Goal: Task Accomplishment & Management: Use online tool/utility

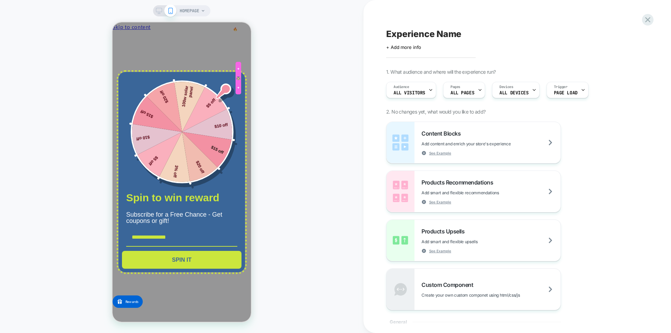
click at [239, 80] on div at bounding box center [238, 78] width 4 height 4
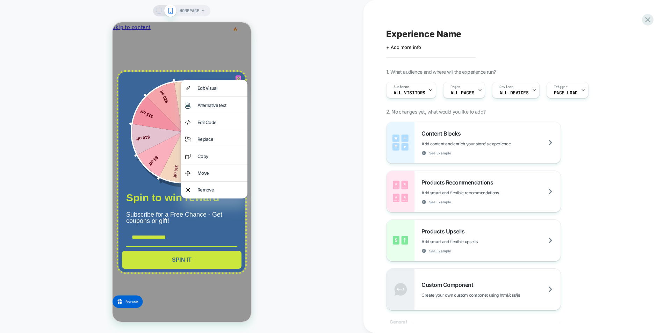
click at [237, 77] on div at bounding box center [238, 78] width 6 height 6
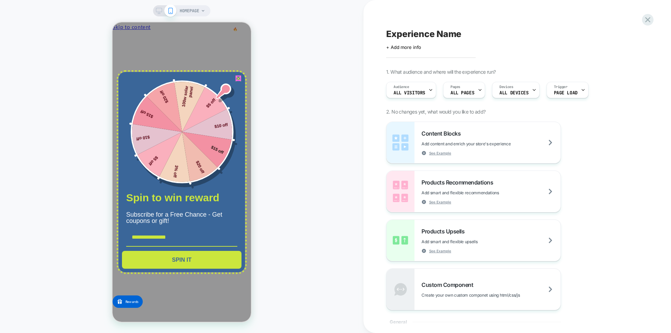
click at [238, 79] on div at bounding box center [238, 78] width 4 height 4
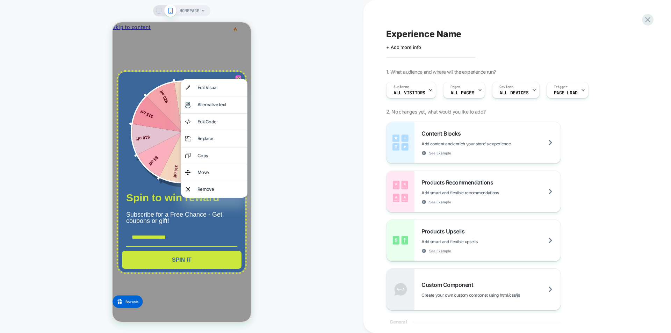
click at [238, 79] on div at bounding box center [214, 79] width 66 height 0
click at [239, 79] on div at bounding box center [214, 79] width 66 height 0
click at [290, 79] on div "HOMEPAGE" at bounding box center [181, 166] width 363 height 319
click at [157, 8] on rect at bounding box center [159, 10] width 6 height 4
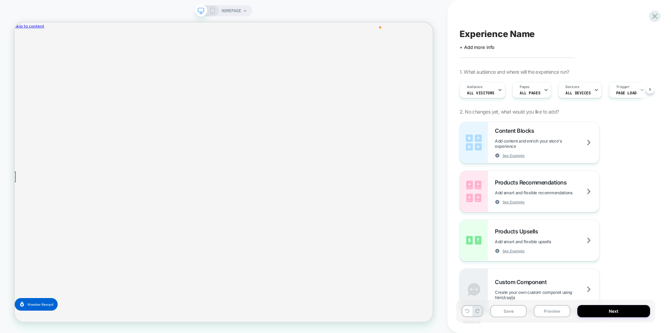
scroll to position [0, 0]
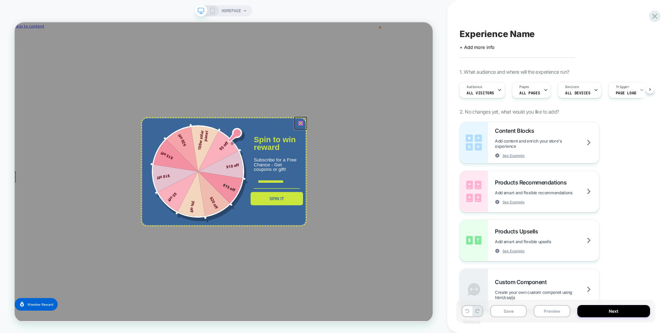
click at [395, 157] on icon "close icon" at bounding box center [396, 157] width 6 height 6
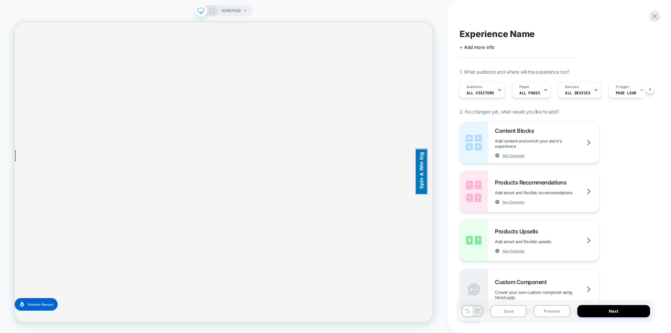
scroll to position [0, 0]
drag, startPoint x: 537, startPoint y: 104, endPoint x: 539, endPoint y: 91, distance: 13.1
click at [517, 70] on div at bounding box center [517, 66] width 10 height 21
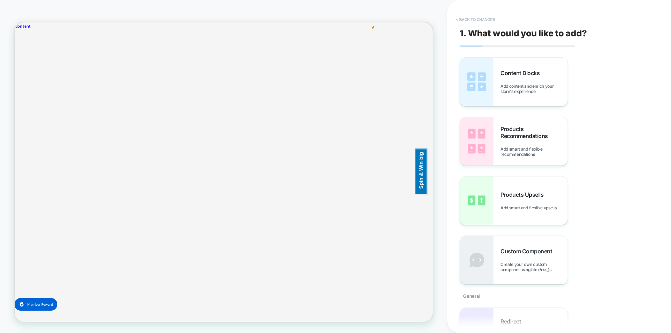
click at [467, 20] on button "< Back to changes" at bounding box center [475, 19] width 46 height 11
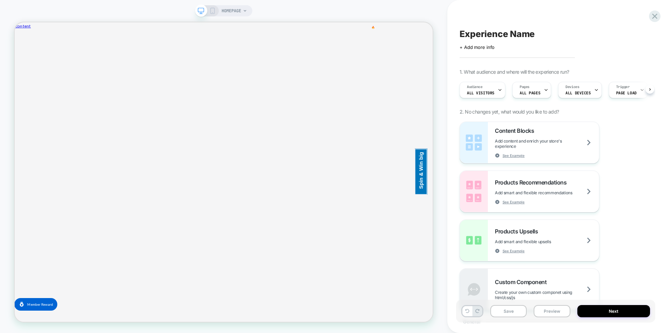
scroll to position [0, 0]
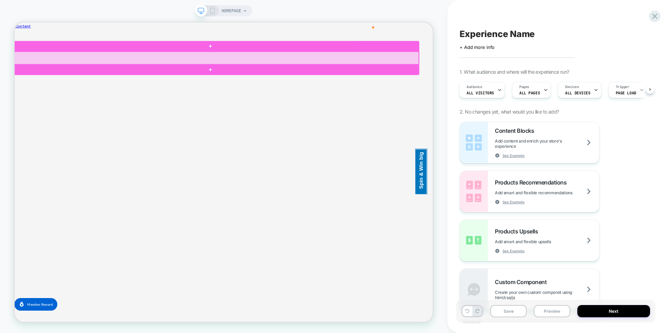
click at [536, 74] on div at bounding box center [276, 69] width 556 height 17
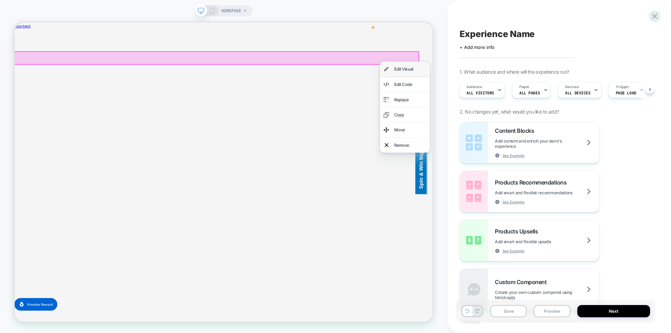
click at [530, 85] on div "Edit Visual" at bounding box center [542, 85] width 43 height 10
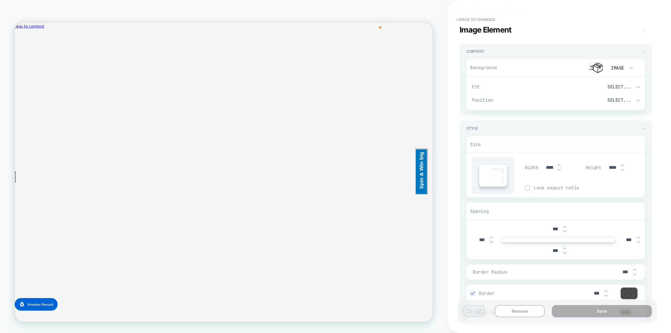
scroll to position [0, 0]
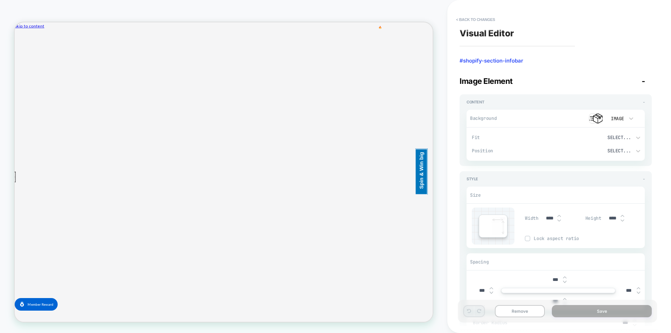
click at [626, 116] on div "Image" at bounding box center [617, 118] width 22 height 7
click at [596, 116] on div at bounding box center [335, 166] width 671 height 333
click at [596, 116] on img at bounding box center [596, 118] width 14 height 10
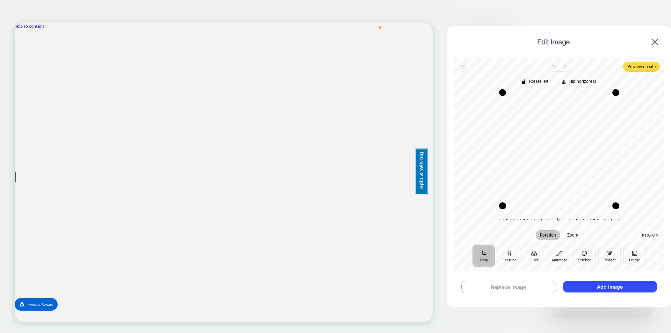
click at [651, 48] on div "Edit Image" at bounding box center [559, 41] width 210 height 17
click at [658, 41] on img at bounding box center [654, 41] width 7 height 7
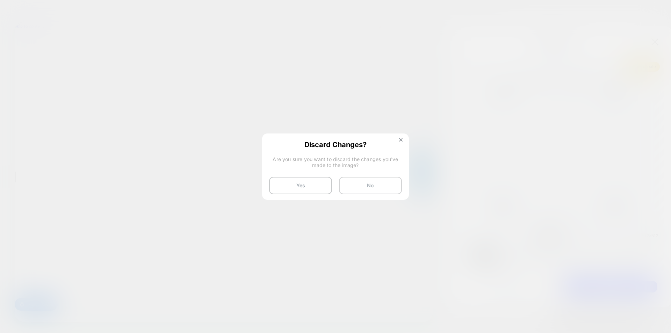
click at [359, 187] on button "No" at bounding box center [370, 185] width 63 height 17
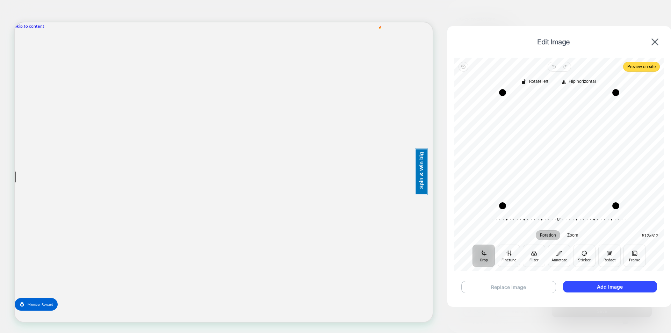
click at [494, 285] on button "Replace Image" at bounding box center [508, 287] width 95 height 12
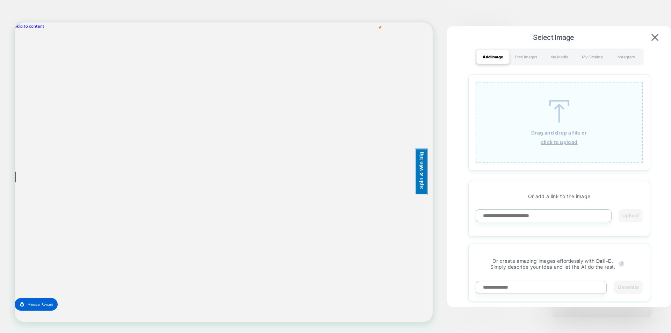
click at [459, 179] on div "Drag and drop a file or click to upload Or add a link to the image Upload Or cr…" at bounding box center [559, 187] width 210 height 231
click at [653, 34] on img at bounding box center [654, 37] width 7 height 7
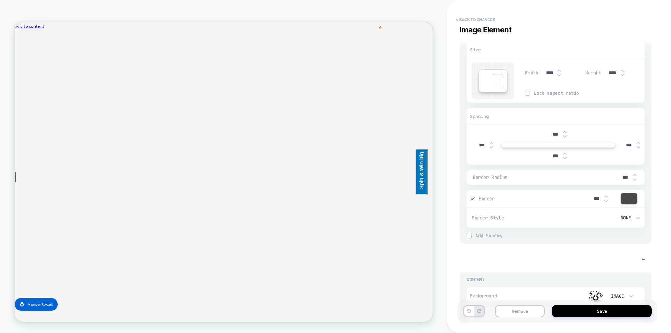
scroll to position [140, 0]
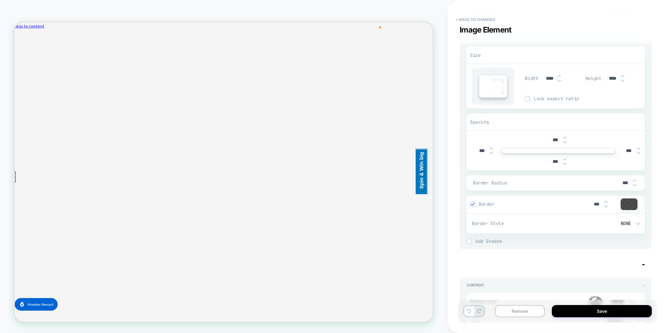
click at [557, 91] on div "Width **** Height **** Lock aspect ratio" at bounding box center [585, 86] width 120 height 37
click at [538, 227] on div "Border Style None" at bounding box center [558, 223] width 173 height 13
click at [492, 224] on span "Border Style" at bounding box center [515, 223] width 87 height 6
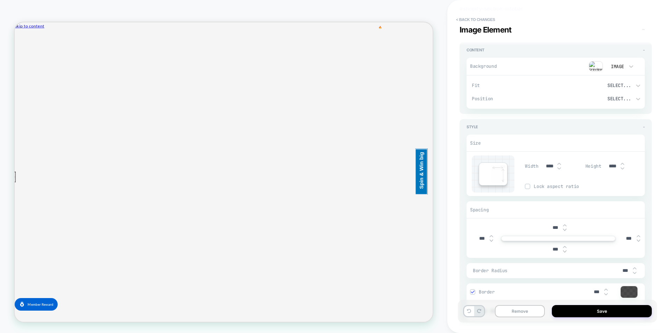
scroll to position [0, 0]
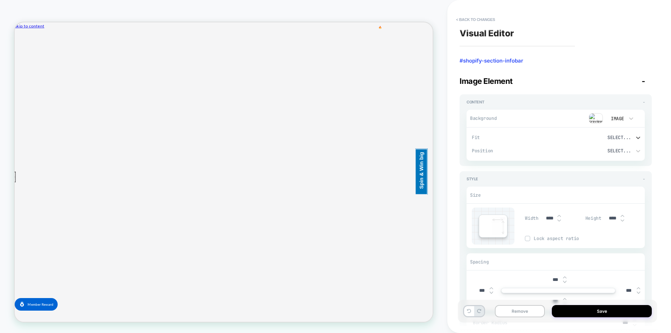
click at [633, 136] on div "Select..." at bounding box center [597, 137] width 73 height 7
click at [594, 139] on div at bounding box center [335, 166] width 671 height 333
click at [530, 151] on span "Position" at bounding box center [515, 151] width 87 height 6
drag, startPoint x: 568, startPoint y: 187, endPoint x: 571, endPoint y: 183, distance: 4.8
click at [568, 187] on div "Size" at bounding box center [555, 195] width 178 height 17
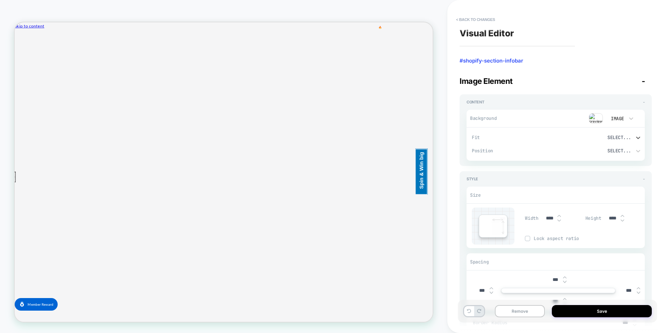
click at [629, 137] on div "Select..." at bounding box center [598, 138] width 66 height 6
click at [615, 140] on div at bounding box center [335, 166] width 671 height 333
click at [617, 150] on div "Select..." at bounding box center [598, 151] width 66 height 6
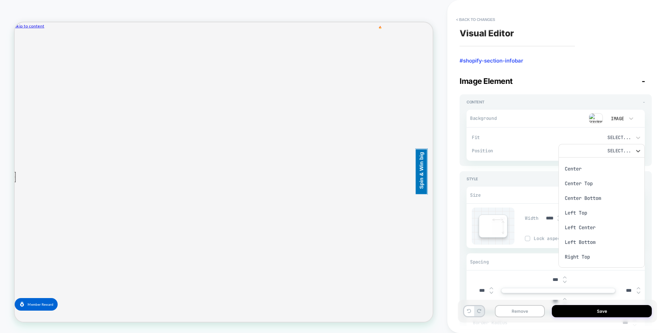
click at [587, 185] on div "Center Top" at bounding box center [601, 183] width 81 height 15
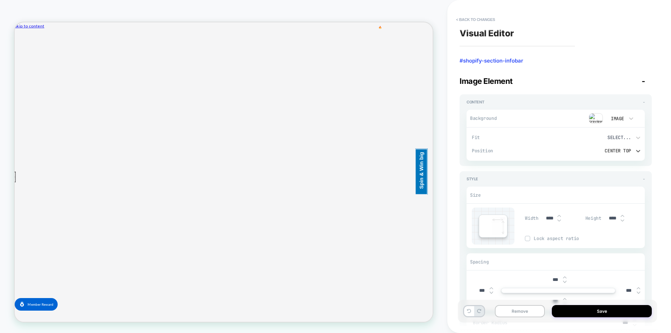
click at [626, 150] on div "Center Top" at bounding box center [598, 151] width 66 height 6
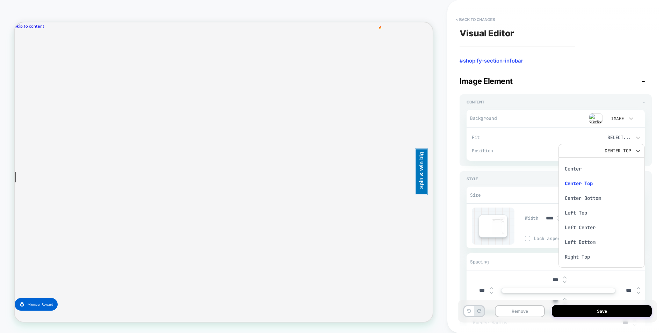
click at [587, 212] on div "Left Top" at bounding box center [601, 212] width 81 height 15
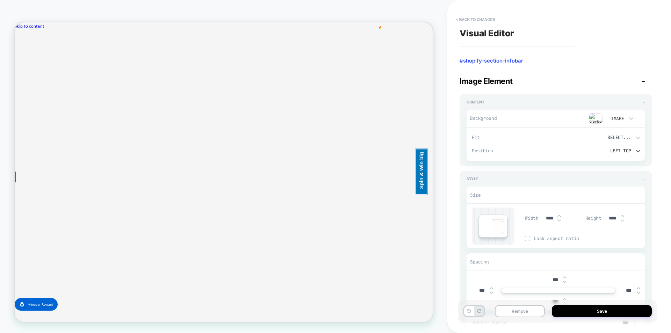
click at [629, 152] on div "Left Top" at bounding box center [598, 151] width 66 height 6
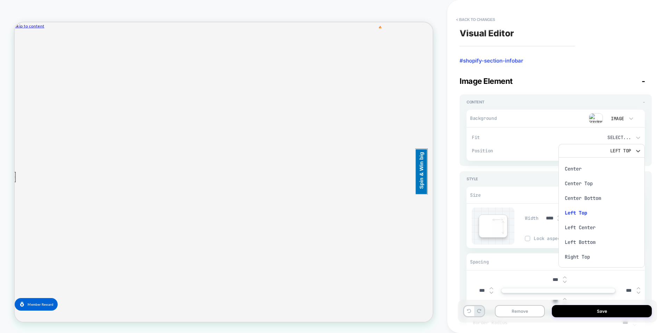
click at [501, 165] on div at bounding box center [335, 166] width 671 height 333
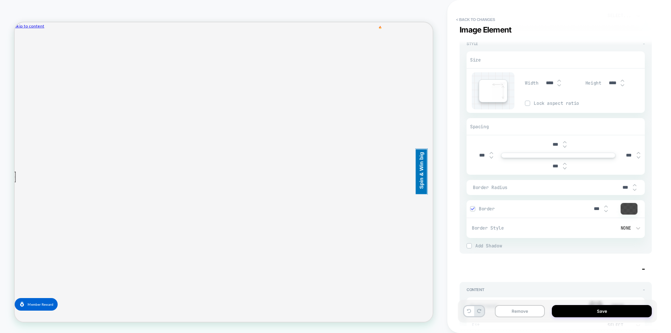
scroll to position [699, 0]
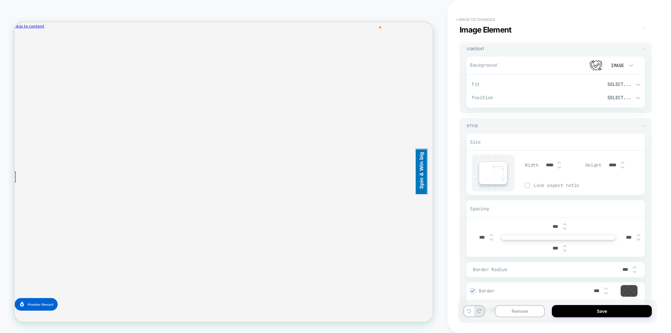
click at [468, 20] on button "< Back to changes" at bounding box center [475, 19] width 46 height 11
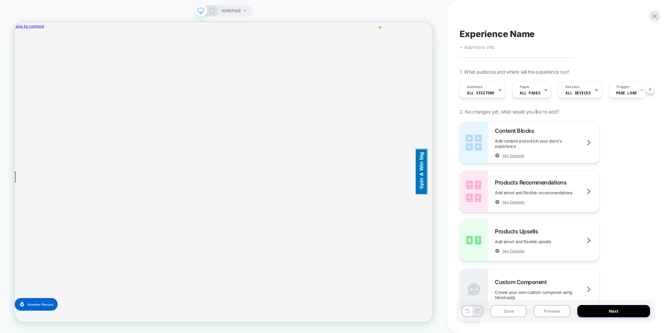
scroll to position [0, 0]
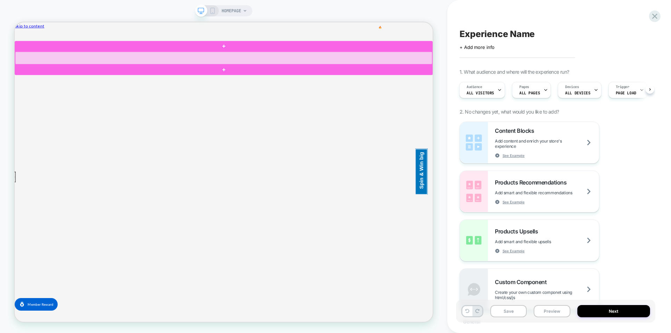
click at [562, 75] on div at bounding box center [293, 69] width 556 height 17
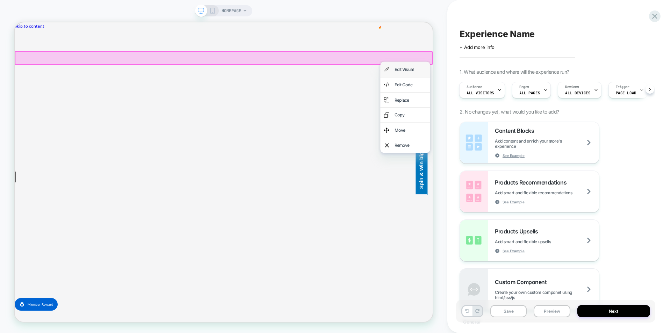
click at [552, 83] on div "Edit Visual" at bounding box center [542, 85] width 43 height 10
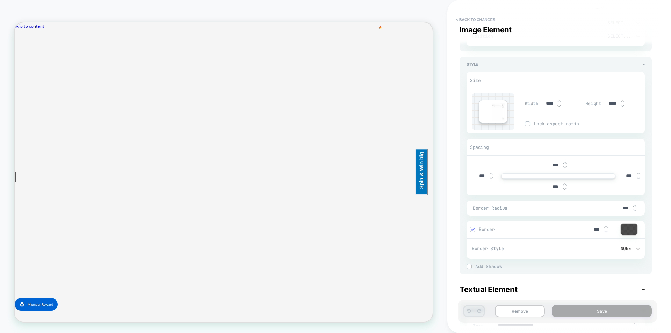
scroll to position [1293, 0]
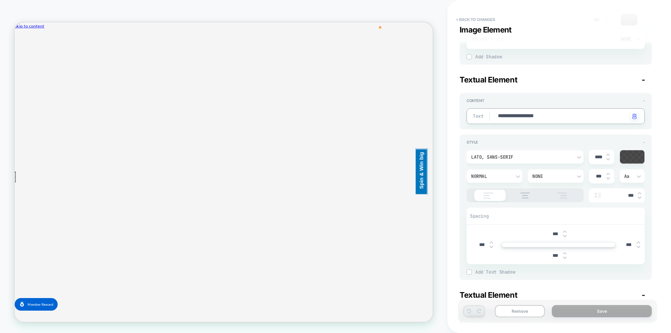
drag, startPoint x: 565, startPoint y: 116, endPoint x: 494, endPoint y: 117, distance: 71.3
click at [570, 111] on div "**********" at bounding box center [555, 116] width 178 height 16
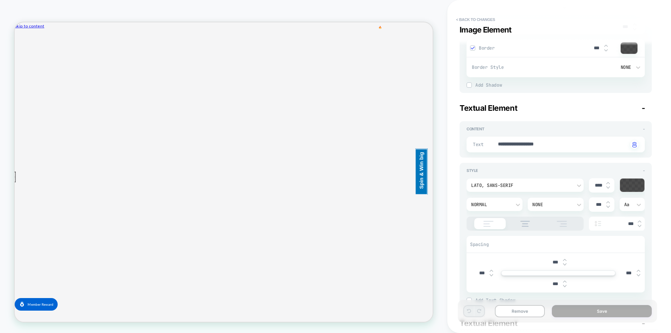
scroll to position [1258, 0]
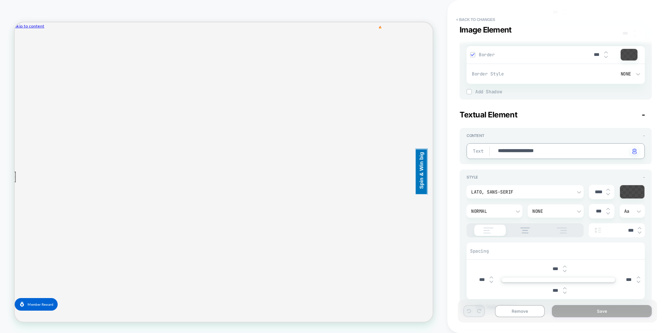
paste textarea
type textarea "*"
type textarea "**********"
type textarea "*"
type textarea "**********"
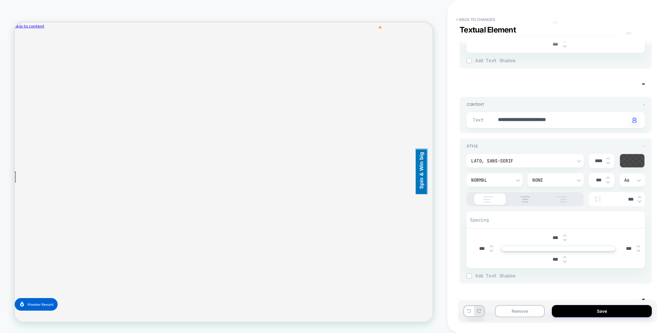
scroll to position [1502, 0]
drag, startPoint x: 587, startPoint y: 123, endPoint x: 482, endPoint y: 112, distance: 105.0
paste textarea
type textarea "*"
type textarea "**********"
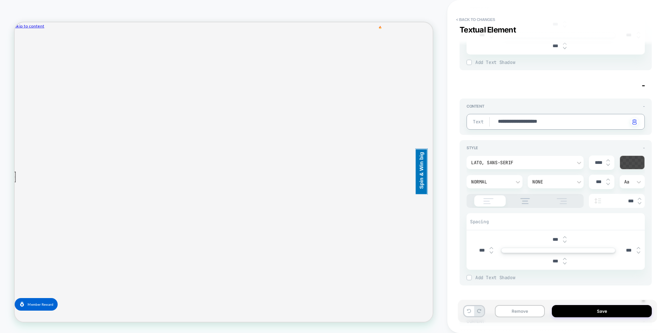
type textarea "*"
type textarea "**********"
click at [585, 102] on div "**********" at bounding box center [555, 117] width 192 height 36
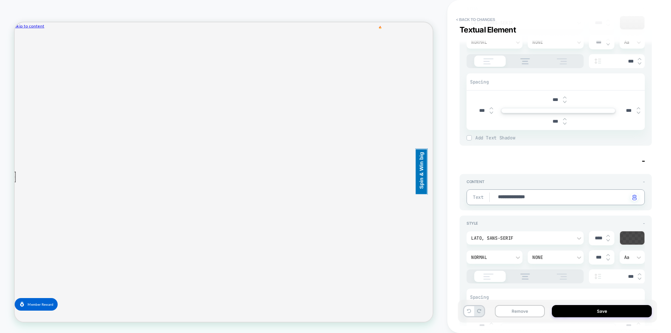
drag, startPoint x: 516, startPoint y: 199, endPoint x: 475, endPoint y: 195, distance: 41.1
paste textarea "***"
type textarea "*"
type textarea "**********"
type textarea "*"
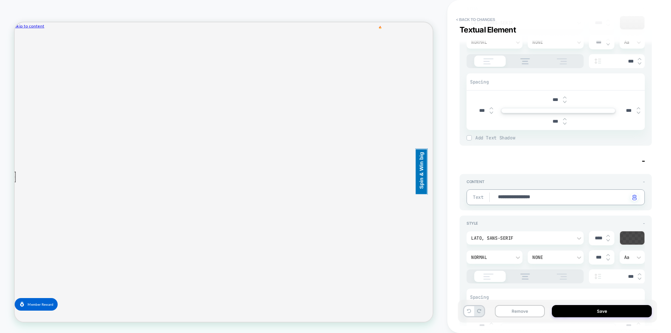
type textarea "**********"
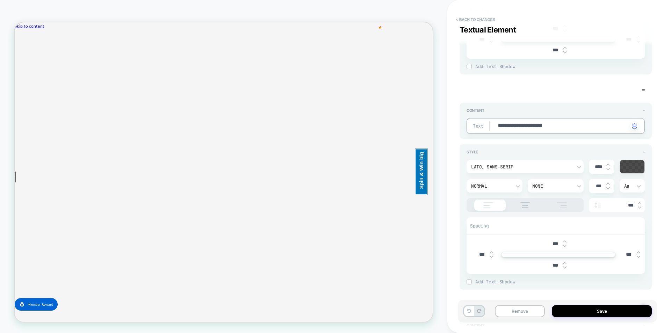
scroll to position [1922, 0]
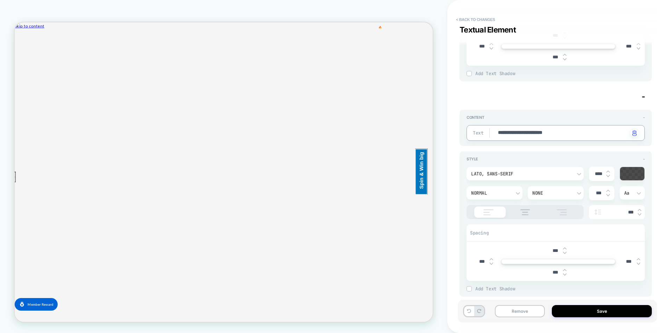
drag, startPoint x: 584, startPoint y: 135, endPoint x: 480, endPoint y: 129, distance: 103.6
click at [480, 129] on div "**********" at bounding box center [555, 133] width 178 height 16
paste textarea
type textarea "*"
type textarea "**********"
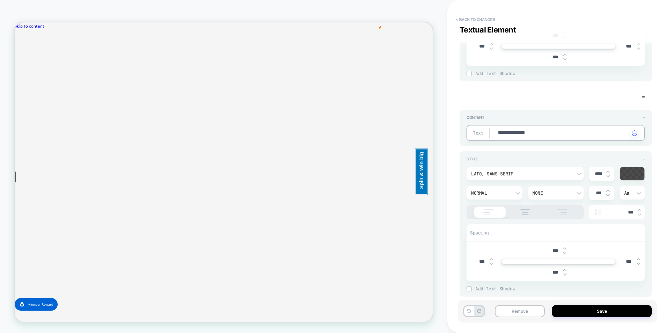
type textarea "*"
type textarea "**********"
click at [570, 110] on div "**********" at bounding box center [555, 128] width 192 height 36
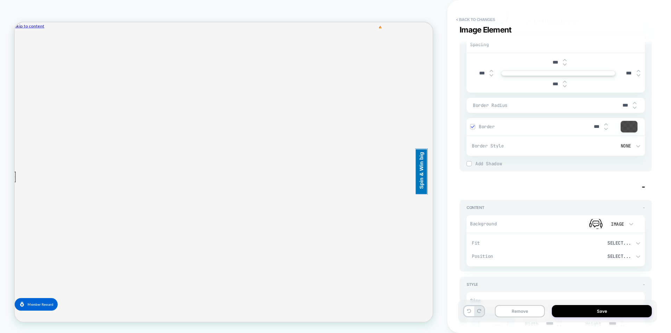
scroll to position [846, 0]
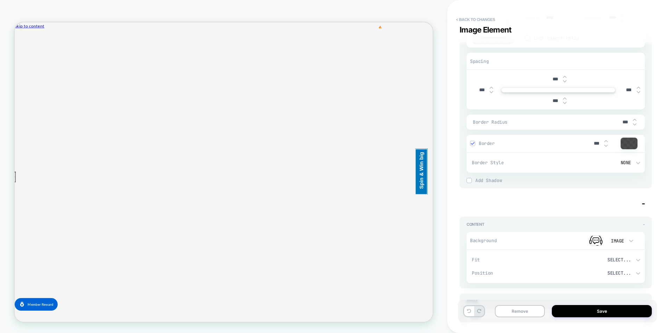
click at [595, 239] on img at bounding box center [596, 240] width 14 height 10
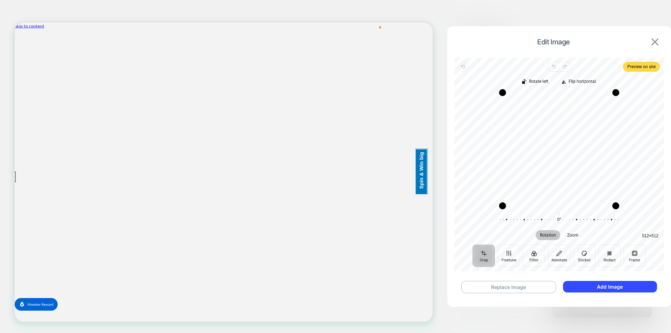
click at [656, 43] on img at bounding box center [654, 41] width 7 height 7
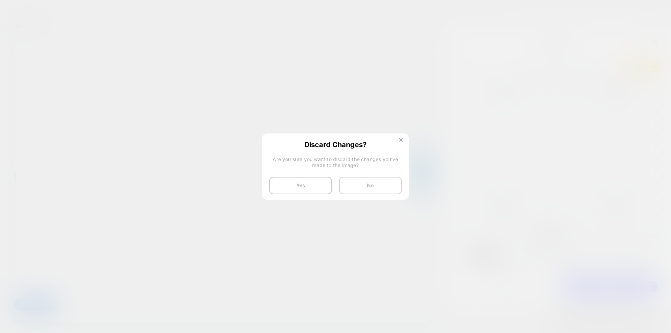
click at [372, 183] on button "No" at bounding box center [370, 185] width 63 height 17
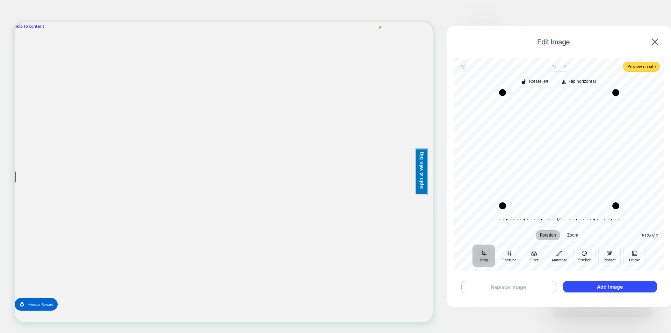
click at [531, 283] on button "Replace Image" at bounding box center [508, 287] width 95 height 12
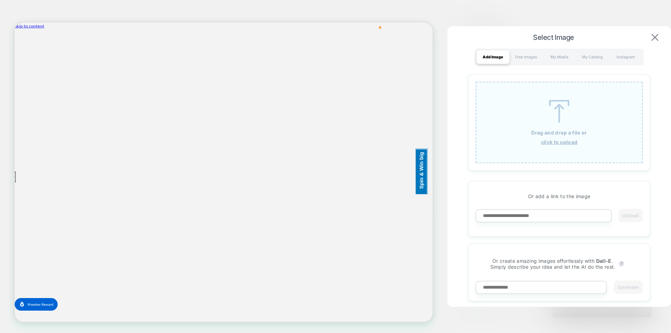
click at [655, 38] on img at bounding box center [654, 37] width 7 height 7
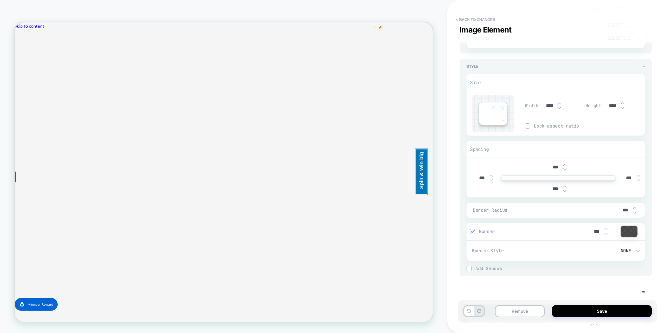
scroll to position [0, 0]
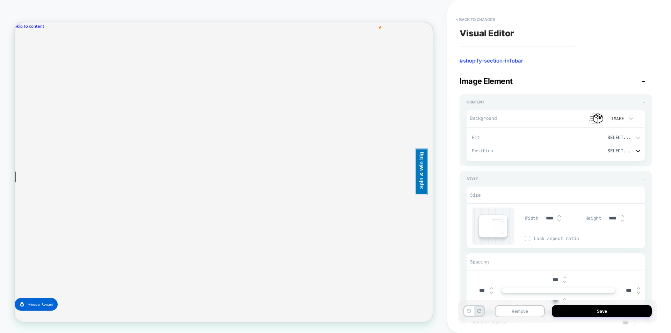
click at [637, 151] on icon at bounding box center [638, 151] width 4 height 2
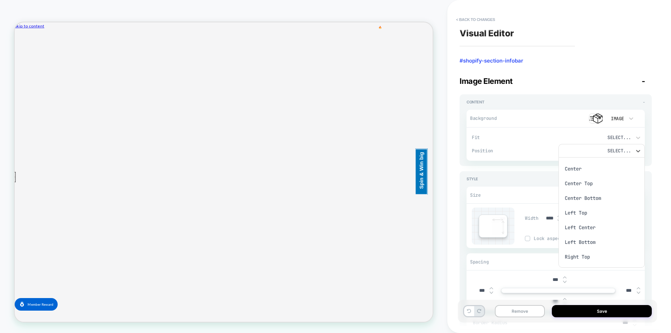
click at [657, 209] on div at bounding box center [335, 166] width 671 height 333
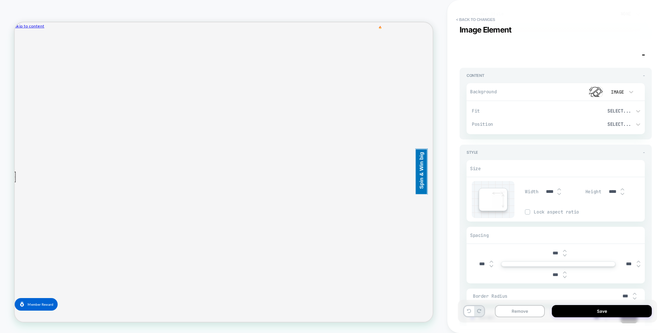
scroll to position [454, 0]
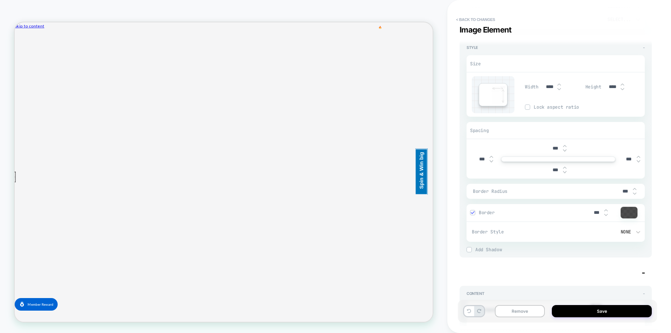
click at [531, 106] on div "Lock aspect ratio" at bounding box center [585, 106] width 120 height 5
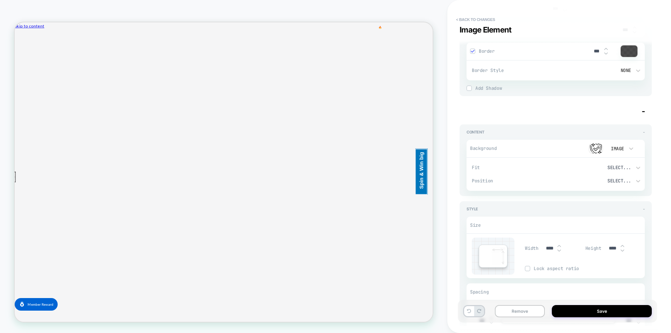
scroll to position [629, 0]
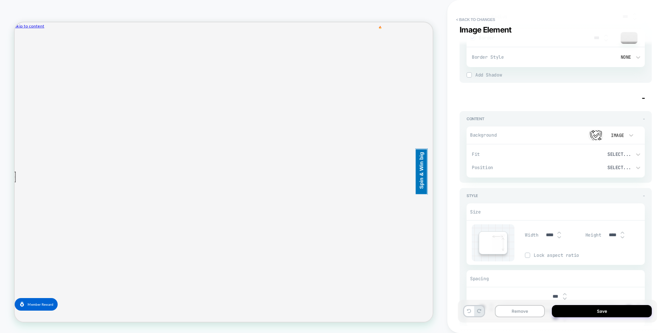
click at [628, 168] on div "Select..." at bounding box center [598, 168] width 66 height 6
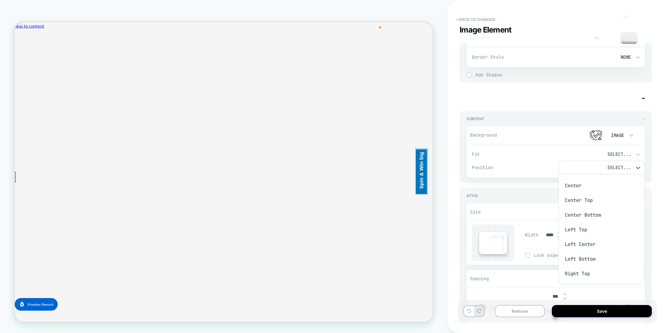
click at [628, 168] on div at bounding box center [335, 166] width 671 height 333
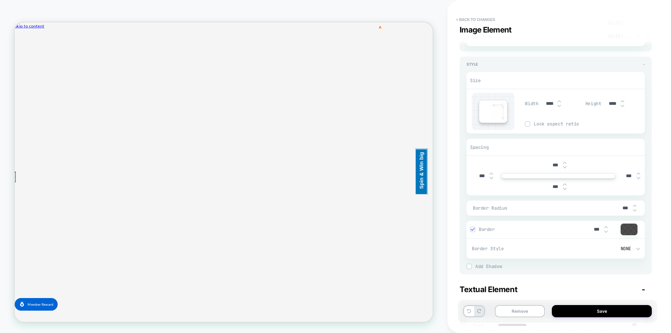
scroll to position [1258, 0]
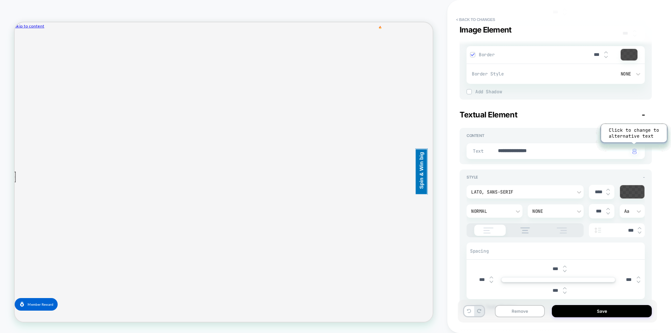
click at [635, 153] on img "button" at bounding box center [634, 151] width 5 height 6
drag, startPoint x: 601, startPoint y: 150, endPoint x: 442, endPoint y: 150, distance: 158.3
paste textarea
type textarea "*"
type textarea "**********"
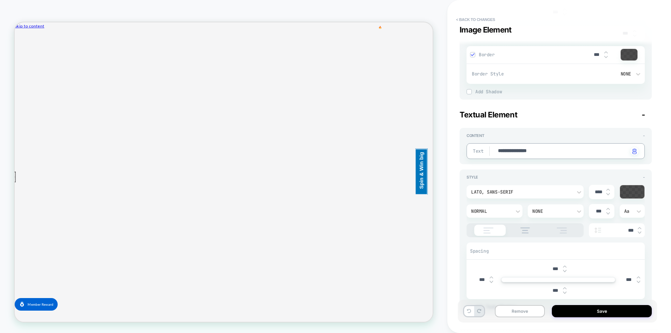
type textarea "*"
type textarea "**********"
click at [574, 123] on div "**********" at bounding box center [555, 219] width 192 height 192
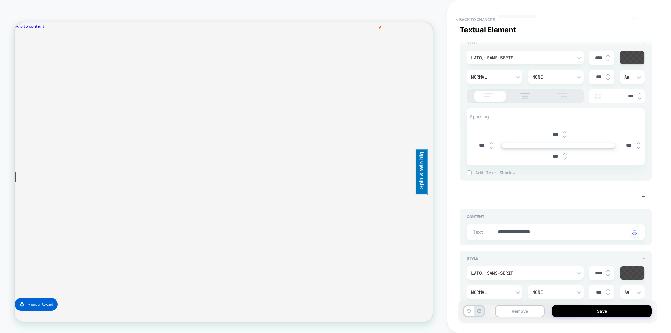
scroll to position [1677, 0]
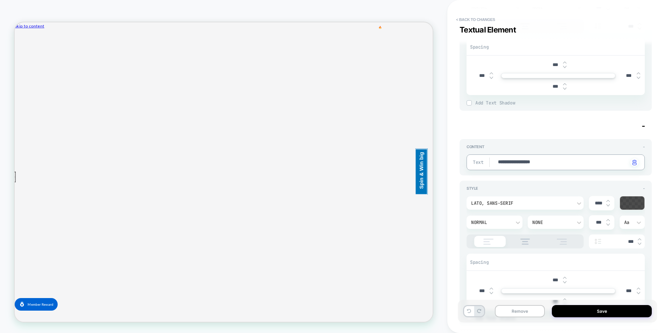
drag, startPoint x: 555, startPoint y: 163, endPoint x: 494, endPoint y: 166, distance: 61.2
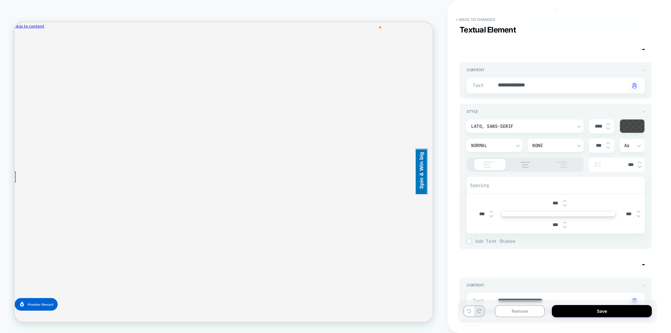
scroll to position [3005, 0]
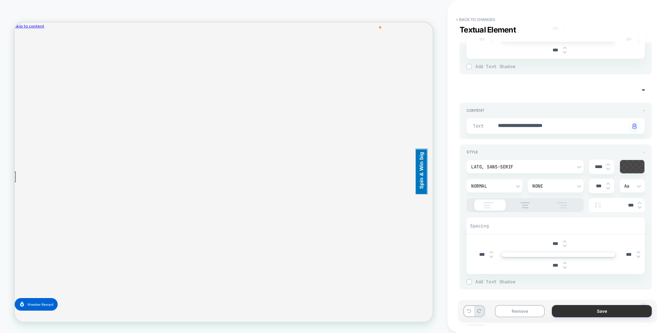
click at [593, 312] on button "Save" at bounding box center [602, 311] width 100 height 12
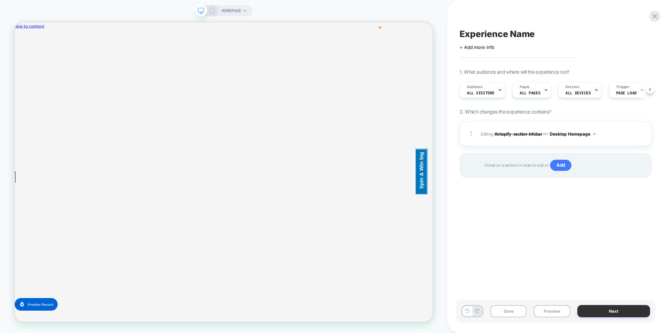
scroll to position [0, 0]
click at [523, 219] on div "Experience Name Click to edit experience details + Add more info 1. What audien…" at bounding box center [555, 166] width 199 height 319
click at [643, 134] on img at bounding box center [643, 134] width 1 height 8
drag, startPoint x: 621, startPoint y: 216, endPoint x: 624, endPoint y: 214, distance: 4.3
click at [622, 216] on div "Experience Name Click to edit experience details + Add more info 1. What audien…" at bounding box center [555, 166] width 199 height 319
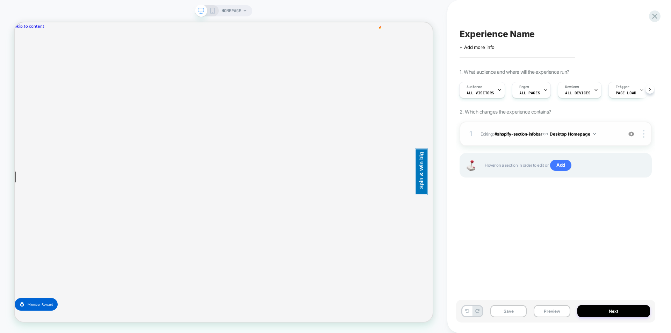
click at [644, 138] on div "1 Editing : #shopify-section-infobar #shopify-section-infobar on Desktop Homepa…" at bounding box center [555, 134] width 192 height 24
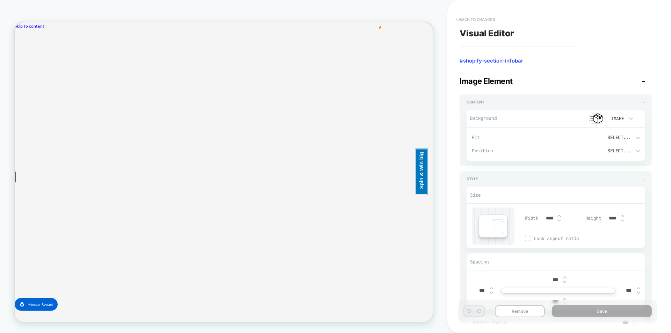
click at [459, 19] on button "< Back to changes" at bounding box center [475, 19] width 46 height 11
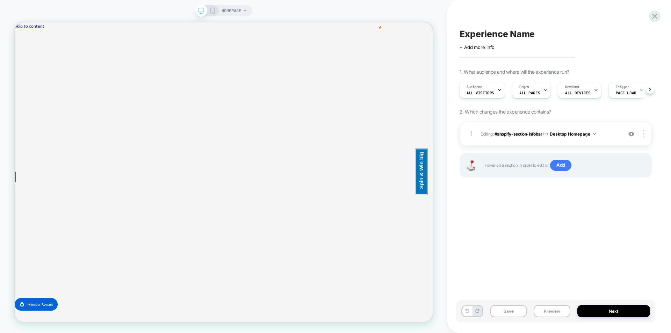
drag, startPoint x: 660, startPoint y: 228, endPoint x: 633, endPoint y: 184, distance: 51.9
click at [660, 227] on div "Experience Name Click to edit experience details + Add more info 1. What audien…" at bounding box center [559, 166] width 224 height 333
click at [593, 132] on button "Desktop Homepage" at bounding box center [573, 134] width 46 height 9
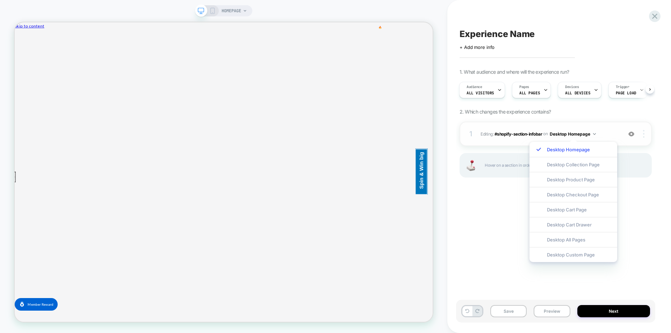
click at [642, 137] on div at bounding box center [644, 134] width 13 height 8
click at [643, 137] on img at bounding box center [643, 134] width 1 height 8
click at [636, 197] on div "Experience Name Click to edit experience details + Add more info 1. What audien…" at bounding box center [555, 166] width 199 height 319
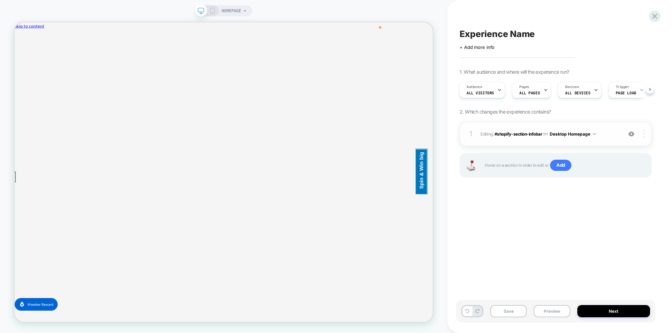
click at [644, 136] on img at bounding box center [643, 134] width 1 height 8
click at [539, 210] on div "Experience Name Click to edit experience details + Add more info 1. What audien…" at bounding box center [555, 166] width 199 height 319
click at [596, 133] on img at bounding box center [594, 134] width 3 height 2
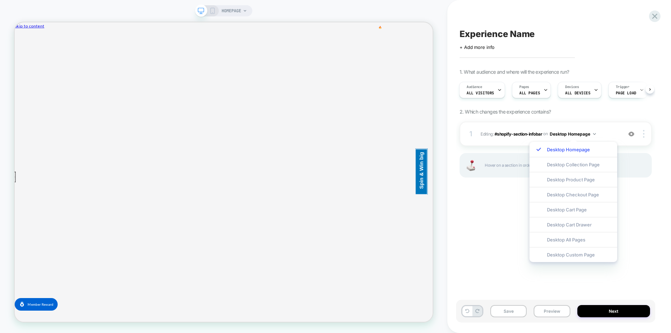
click at [209, 13] on icon at bounding box center [212, 11] width 6 height 6
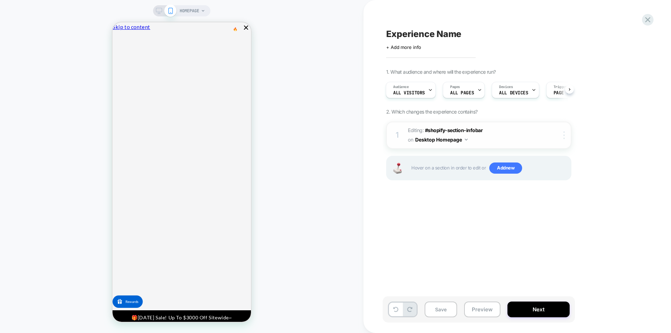
click at [563, 137] on div at bounding box center [565, 135] width 12 height 8
click at [602, 128] on div "1. What audience and where will the experience run? Audience All Visitors Pages…" at bounding box center [513, 133] width 255 height 129
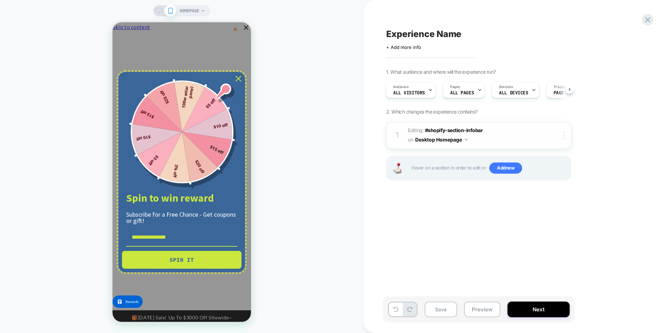
click at [564, 135] on img at bounding box center [563, 135] width 1 height 8
click at [603, 126] on div "1. What audience and where will the experience run? Audience All Visitors Pages…" at bounding box center [513, 133] width 255 height 129
click at [531, 89] on icon at bounding box center [533, 90] width 5 height 5
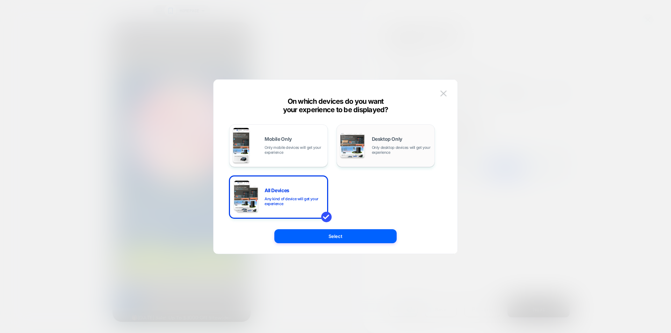
click at [378, 150] on span "Only desktop devices will get your experience" at bounding box center [401, 150] width 59 height 10
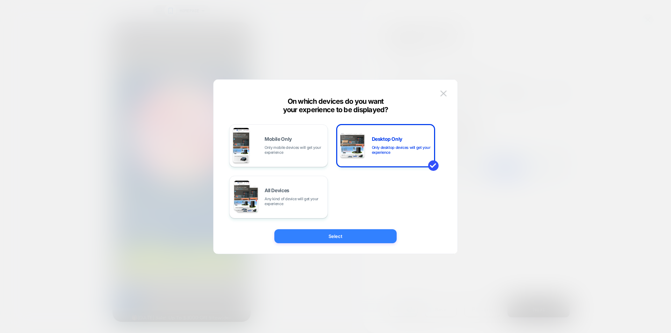
click at [349, 233] on button "Select" at bounding box center [335, 236] width 122 height 14
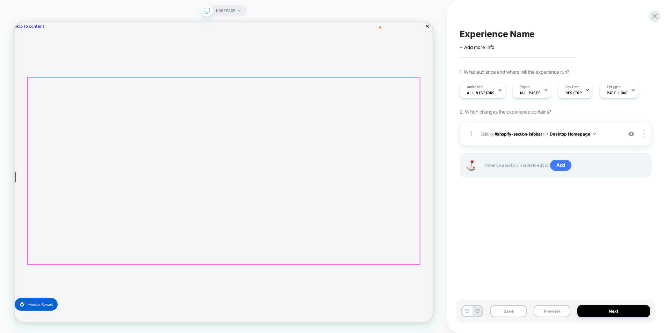
scroll to position [0, 0]
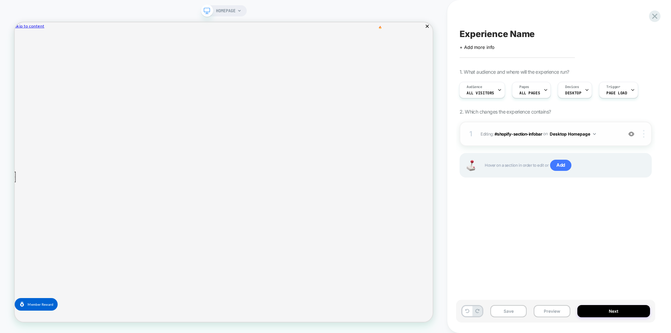
click at [645, 136] on div at bounding box center [644, 134] width 13 height 8
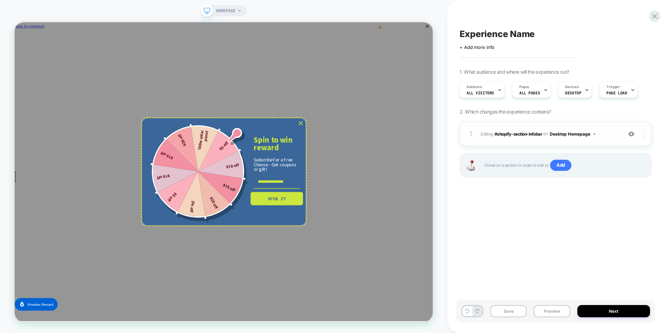
click at [644, 137] on img at bounding box center [643, 134] width 1 height 8
click at [534, 205] on div "Experience Name Click to edit experience details + Add more info 1. What audien…" at bounding box center [555, 166] width 199 height 319
click at [592, 132] on button "Desktop Homepage" at bounding box center [573, 134] width 46 height 9
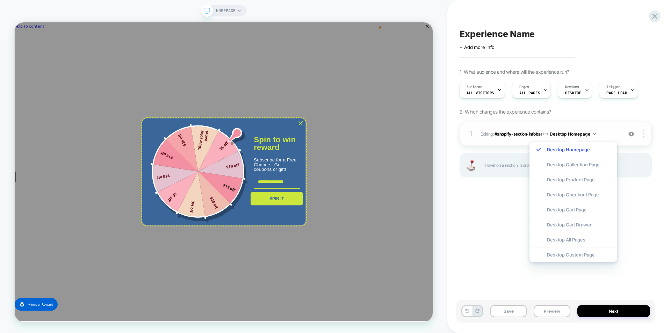
click at [592, 132] on button "Desktop Homepage" at bounding box center [573, 134] width 46 height 9
click at [216, 8] on span "HOMEPAGE" at bounding box center [226, 10] width 20 height 11
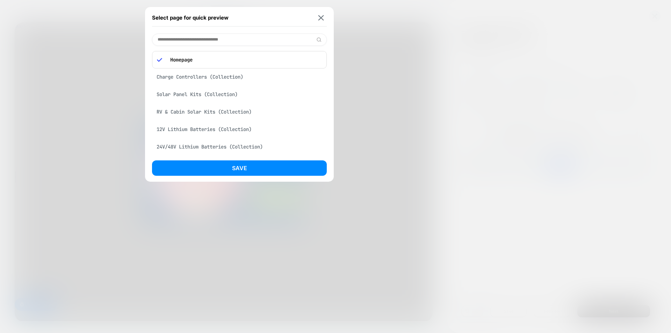
click at [411, 42] on div at bounding box center [335, 166] width 671 height 333
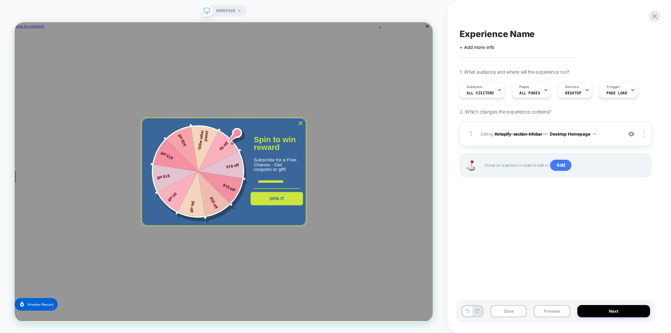
click at [603, 39] on div "Click to edit experience details + Add more info" at bounding box center [555, 44] width 192 height 11
click at [243, 13] on div "HOMEPAGE" at bounding box center [224, 10] width 46 height 11
click at [240, 11] on icon at bounding box center [239, 11] width 4 height 4
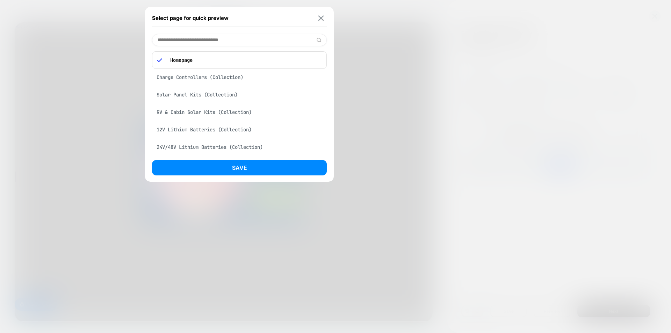
click at [319, 17] on img at bounding box center [321, 17] width 6 height 5
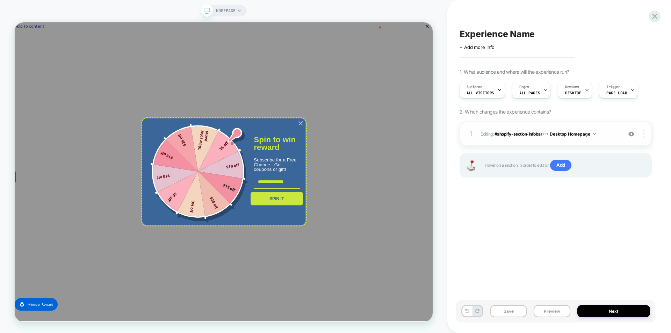
click at [643, 134] on img at bounding box center [643, 134] width 1 height 8
click at [615, 252] on div "Experience Name Click to edit experience details + Add more info 1. What audien…" at bounding box center [555, 166] width 199 height 319
click at [644, 132] on img at bounding box center [643, 134] width 1 height 8
click at [394, 157] on icon "close icon" at bounding box center [396, 157] width 6 height 6
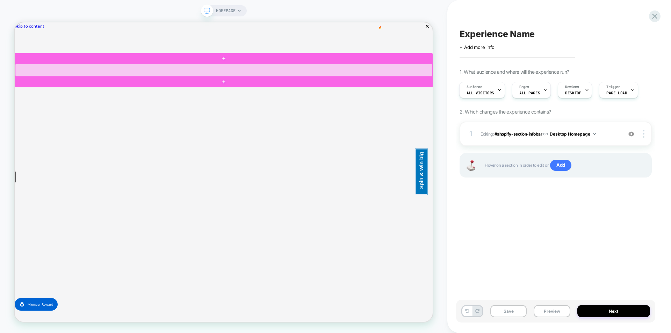
click at [559, 89] on div at bounding box center [293, 86] width 556 height 17
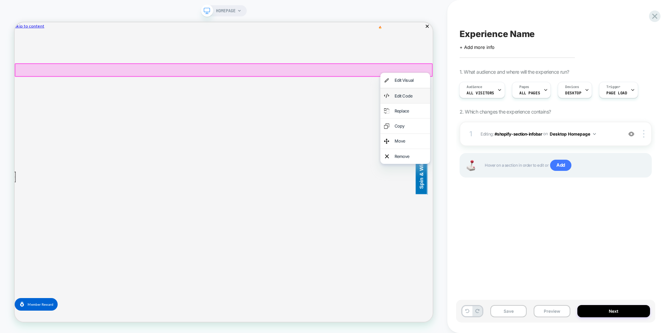
click at [539, 115] on div "Edit Code" at bounding box center [542, 120] width 43 height 10
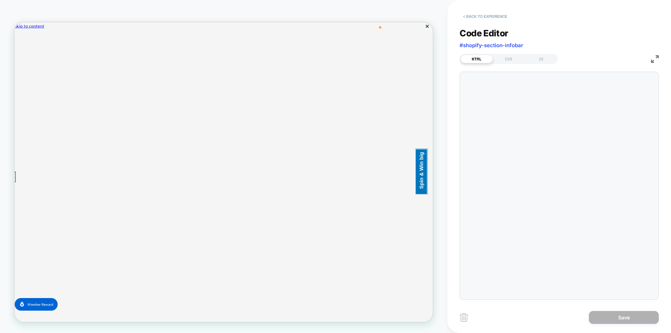
click at [471, 13] on button "< Back to experience" at bounding box center [484, 16] width 51 height 11
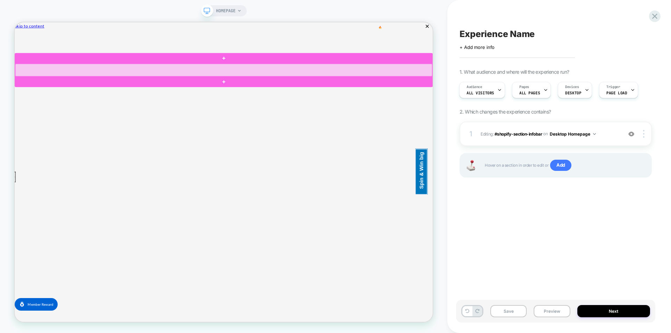
click at [557, 90] on div at bounding box center [293, 86] width 556 height 17
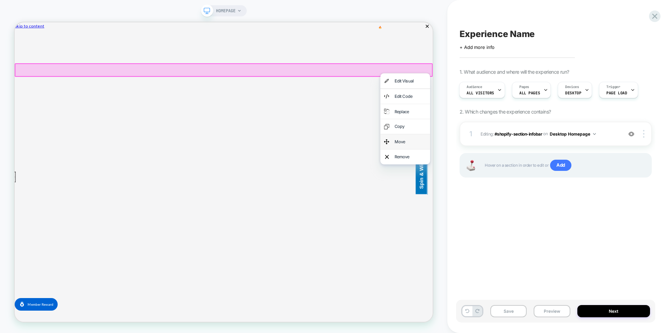
click at [515, 182] on div "Move" at bounding box center [535, 182] width 66 height 20
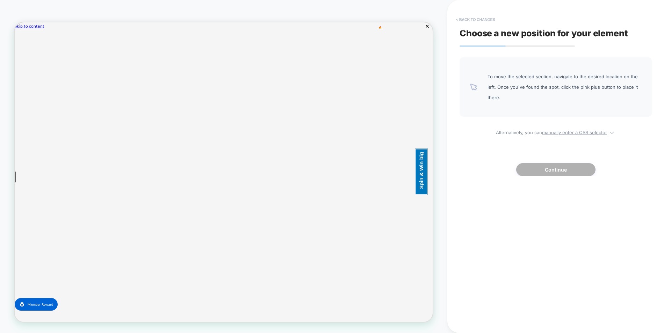
click at [464, 18] on button "< Back to changes" at bounding box center [475, 19] width 46 height 11
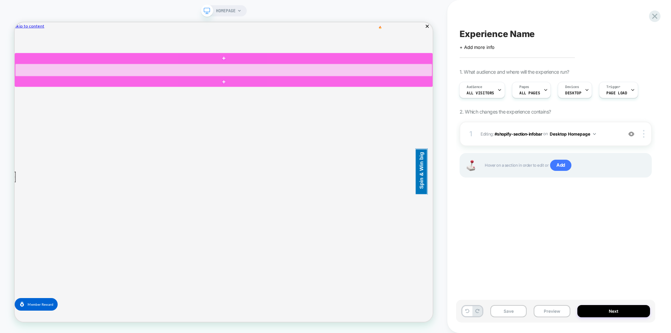
click at [561, 90] on div at bounding box center [293, 86] width 556 height 17
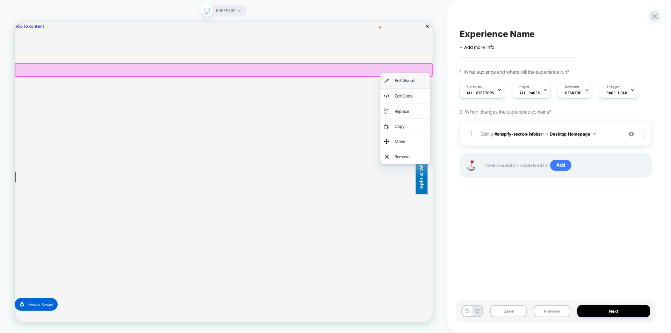
click at [545, 101] on div "Edit Visual" at bounding box center [542, 100] width 43 height 10
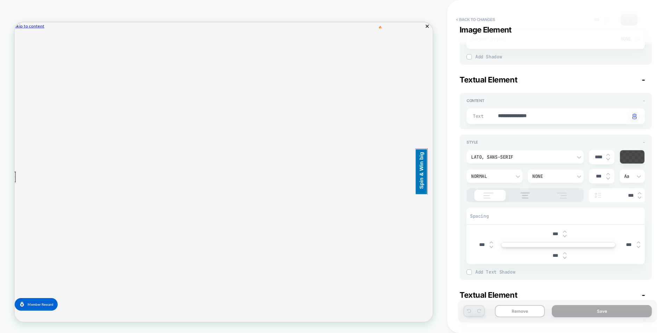
scroll to position [1363, 0]
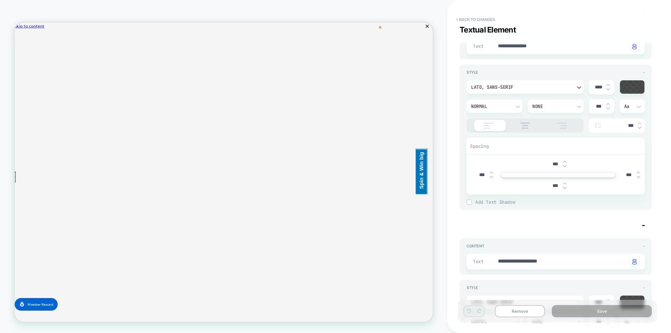
click at [572, 81] on div "Lato, sans-serif" at bounding box center [524, 86] width 117 height 13
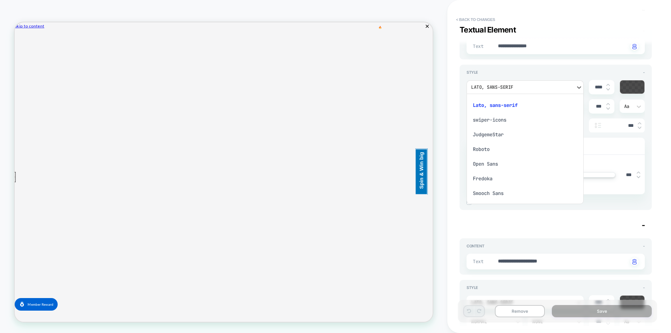
click at [569, 83] on div at bounding box center [335, 166] width 671 height 333
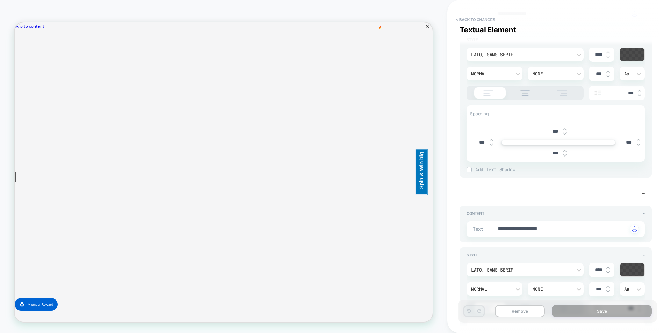
scroll to position [1398, 0]
click at [505, 70] on div "Normal" at bounding box center [491, 71] width 40 height 6
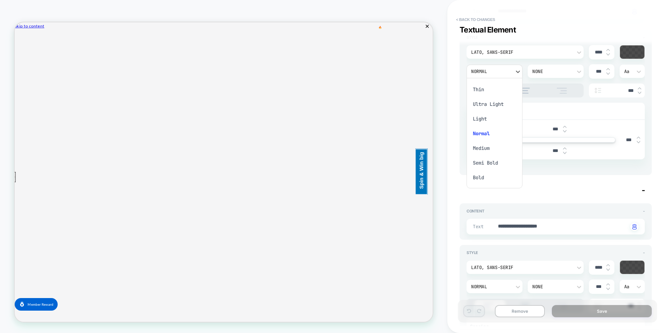
click at [623, 198] on div at bounding box center [335, 166] width 671 height 333
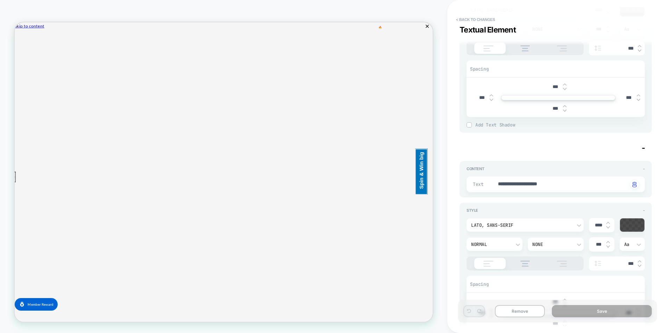
scroll to position [1502, 0]
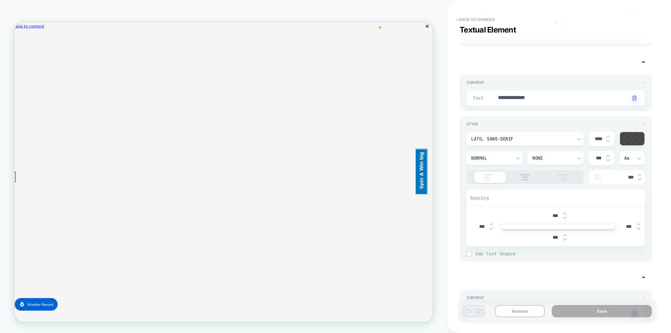
type textarea "*"
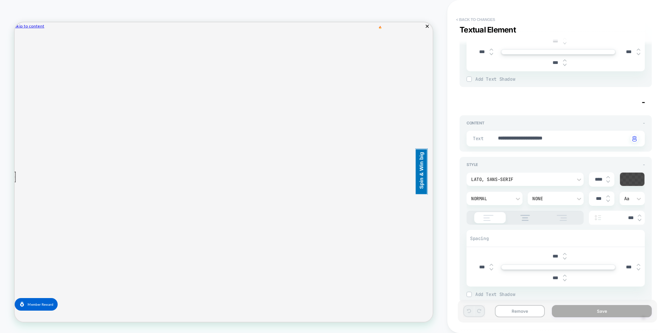
click at [475, 22] on button "< Back to changes" at bounding box center [475, 19] width 46 height 11
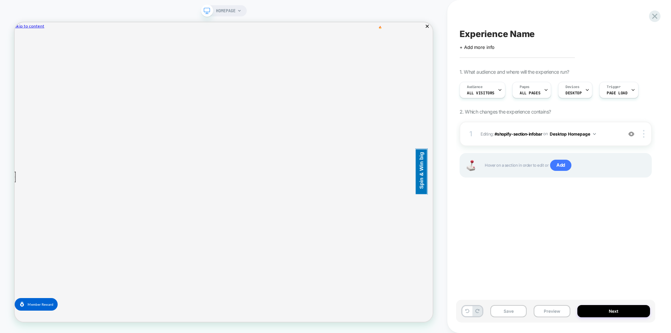
scroll to position [0, 0]
click at [507, 312] on button "Save" at bounding box center [508, 311] width 36 height 12
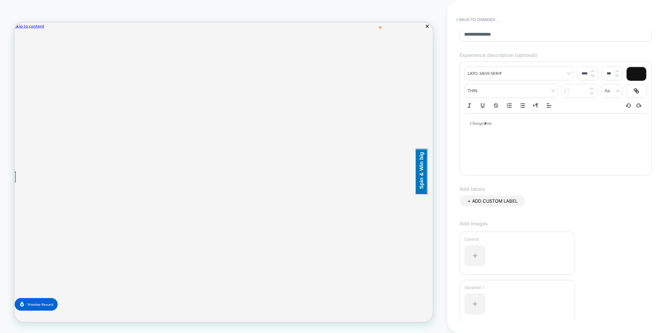
scroll to position [104, 0]
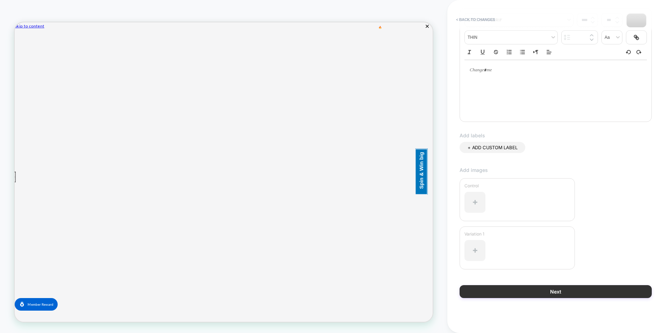
type input "**********"
click at [572, 292] on button "Next" at bounding box center [555, 291] width 192 height 13
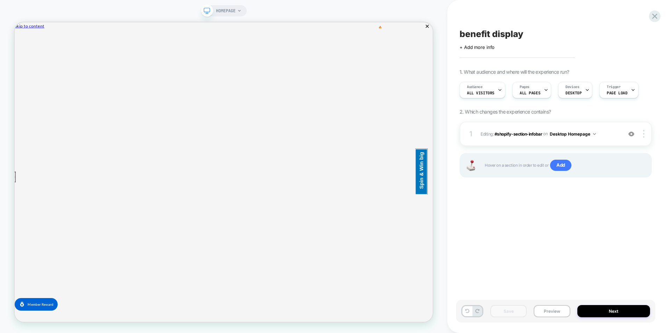
scroll to position [0, 0]
click at [606, 310] on button "Next" at bounding box center [613, 311] width 73 height 12
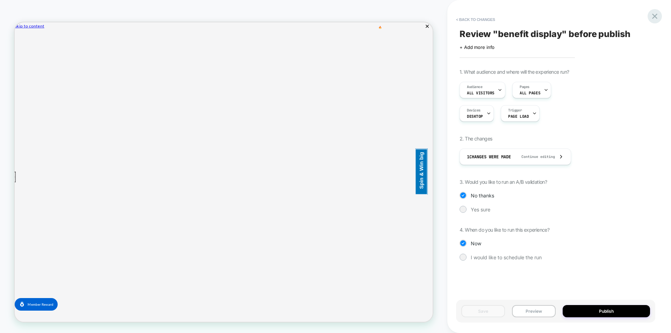
click at [655, 19] on icon at bounding box center [654, 16] width 9 height 9
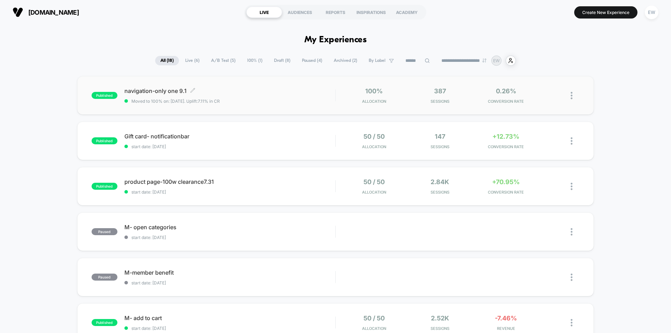
click at [148, 93] on span "navigation-only one 9.1 Click to edit experience details" at bounding box center [229, 90] width 211 height 7
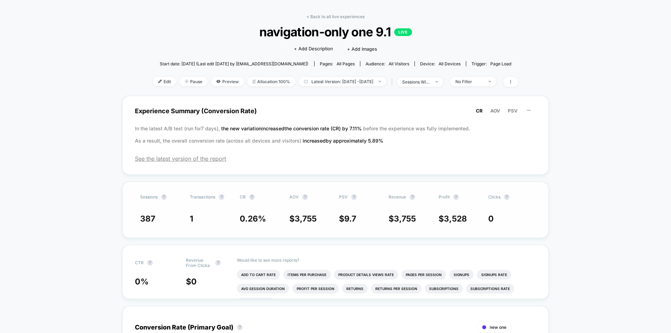
scroll to position [35, 0]
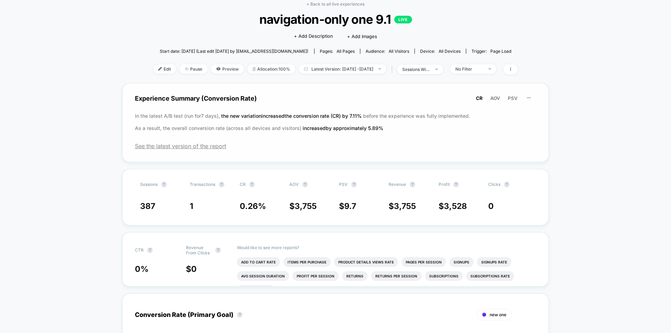
drag, startPoint x: 394, startPoint y: 131, endPoint x: 150, endPoint y: 120, distance: 245.2
click at [151, 120] on p "In the latest A/B test (run for 7 days), the new variation increased the conver…" at bounding box center [335, 122] width 401 height 24
click at [495, 97] on span "AOV" at bounding box center [495, 98] width 10 height 6
click at [515, 96] on span "PSV" at bounding box center [513, 98] width 10 height 6
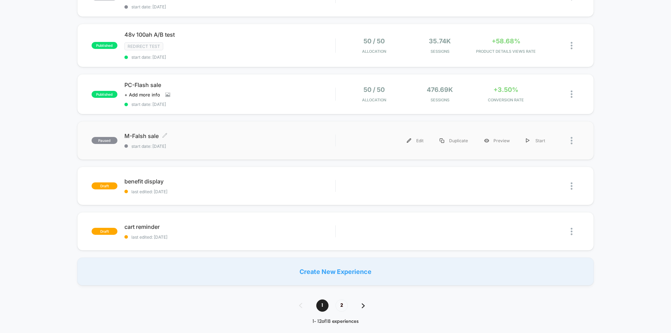
scroll to position [349, 0]
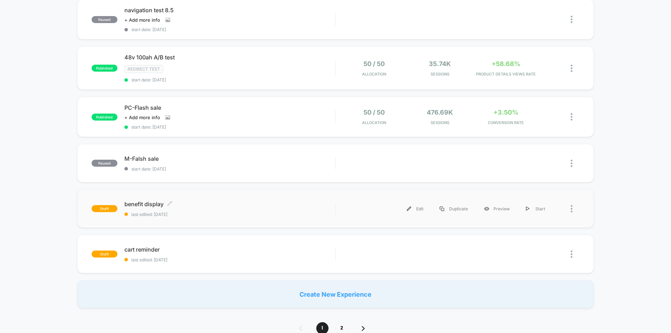
click at [154, 205] on span "benefit display Click to edit experience details" at bounding box center [229, 204] width 211 height 7
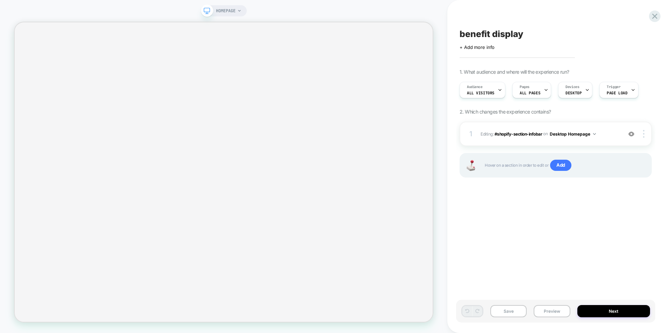
scroll to position [0, 0]
